Goal: Navigation & Orientation: Find specific page/section

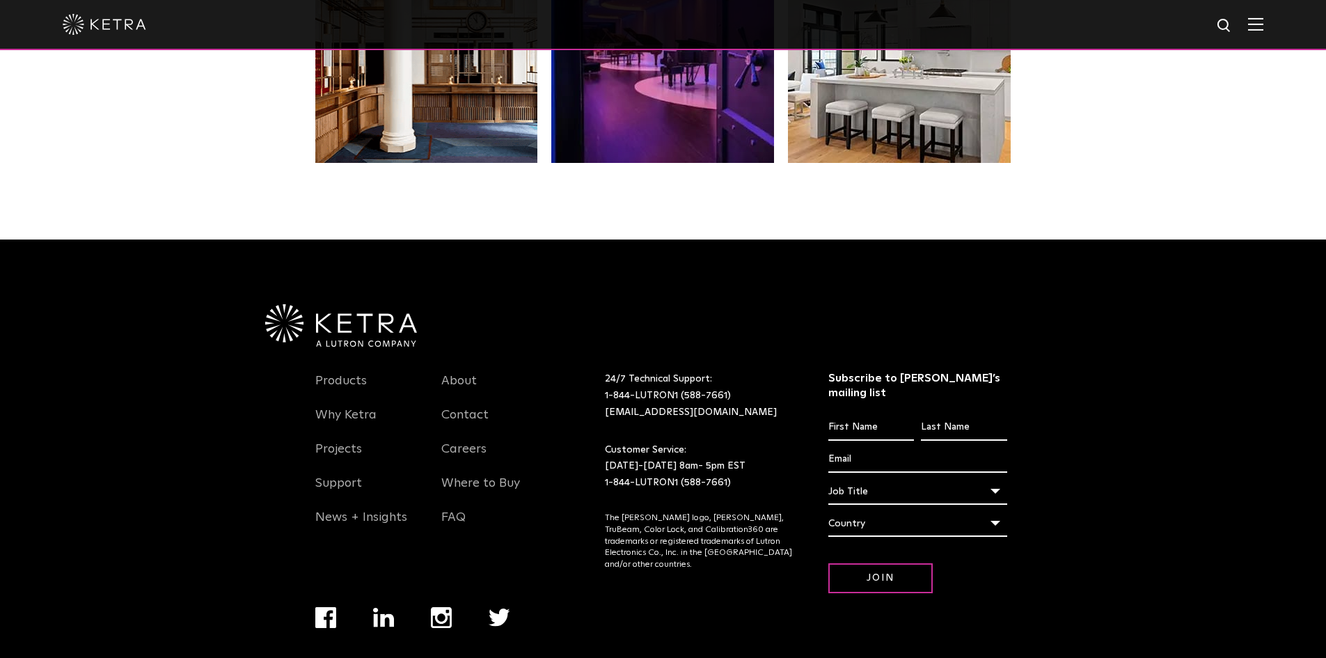
scroll to position [2923, 0]
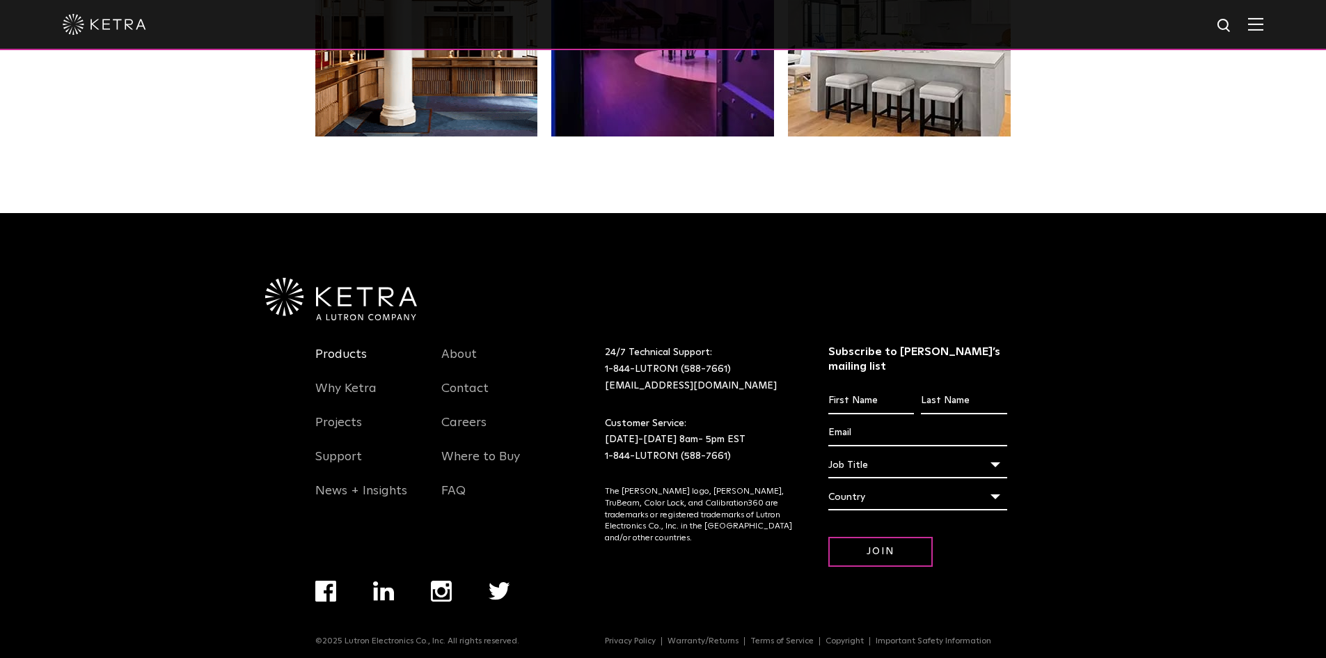
click at [348, 358] on link "Products" at bounding box center [341, 363] width 52 height 32
